Goal: Download file/media

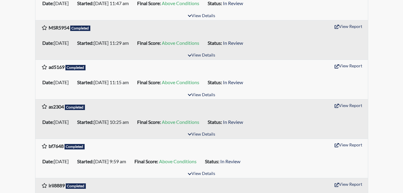
scroll to position [421, 0]
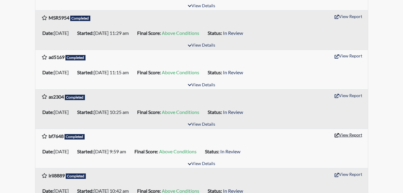
click at [337, 136] on icon "button" at bounding box center [337, 135] width 4 height 4
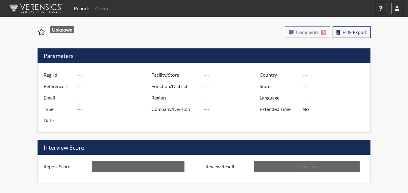
type input "bf7648"
type input "51351"
type input "---"
type input "Corrections Pre-Employment"
type input "[DATE]"
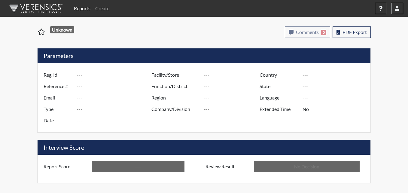
type input "Pulaski SP"
type input "[GEOGRAPHIC_DATA]"
type input "[US_STATE]"
type input "English"
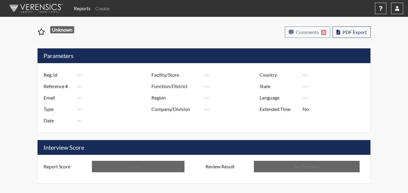
type input "Above Conditions"
type input "In Review"
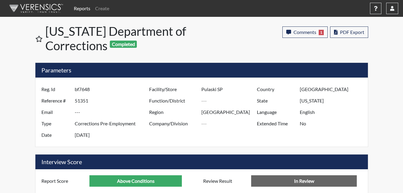
scroll to position [100, 250]
click at [351, 31] on span "PDF Export" at bounding box center [352, 32] width 24 height 6
